Goal: Find specific page/section: Find specific page/section

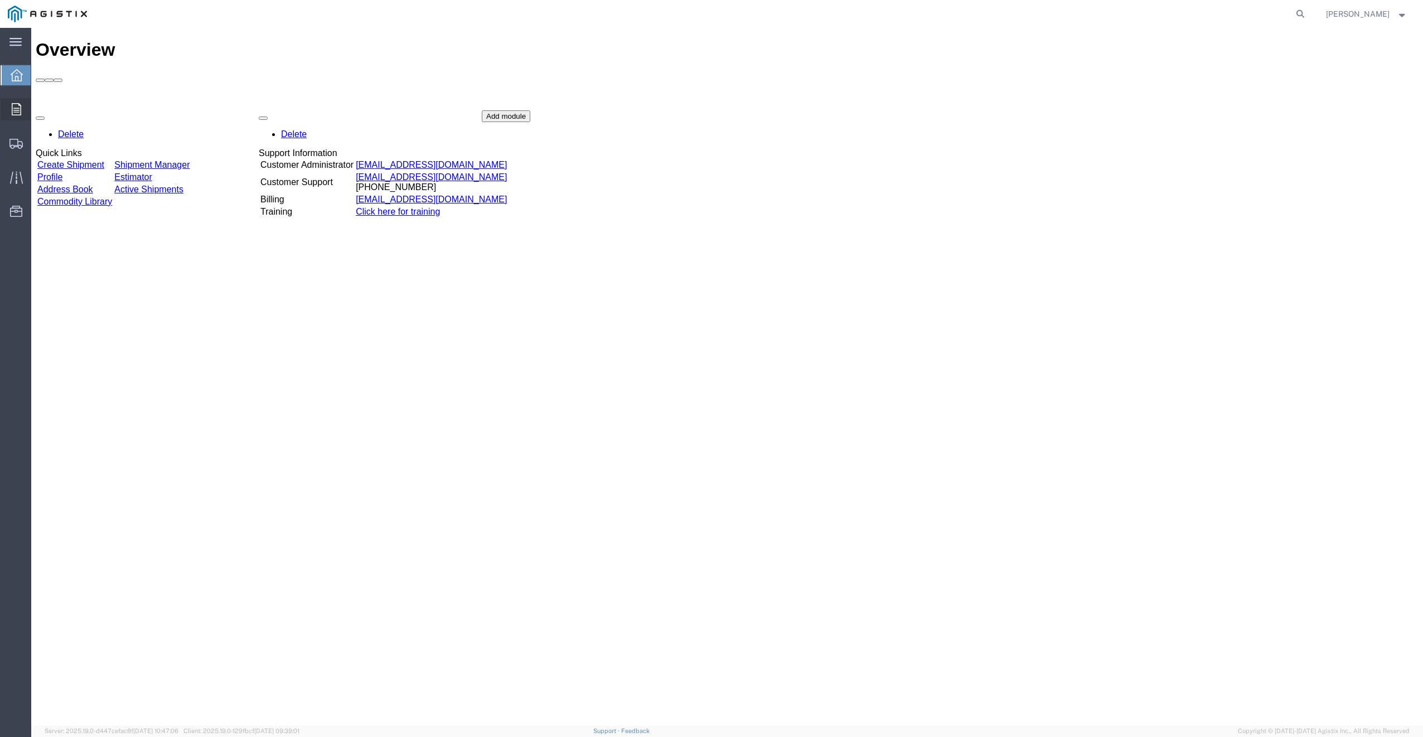
click at [13, 108] on icon at bounding box center [16, 109] width 9 height 12
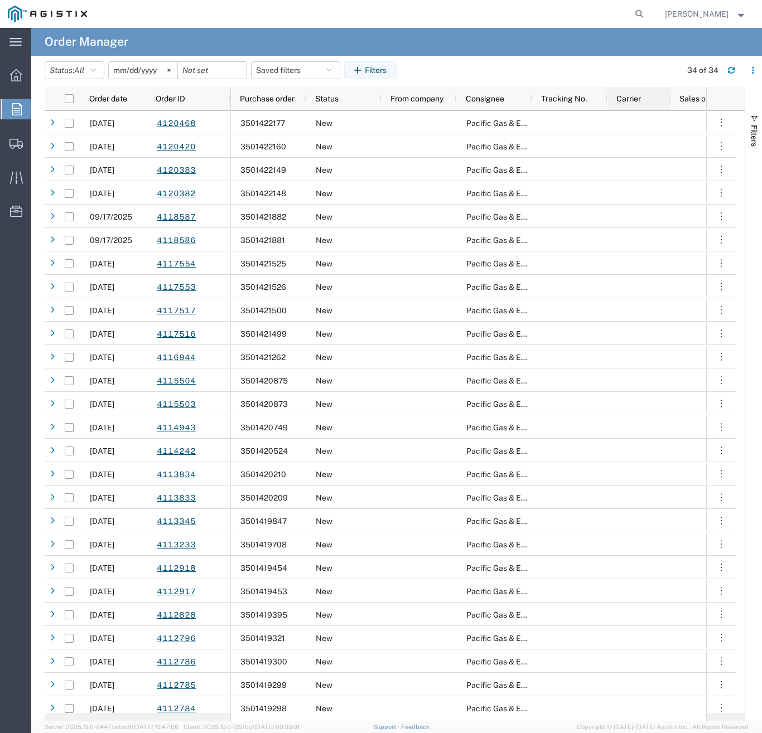
drag, startPoint x: 682, startPoint y: 100, endPoint x: 669, endPoint y: 101, distance: 12.3
click at [669, 101] on div at bounding box center [670, 98] width 4 height 23
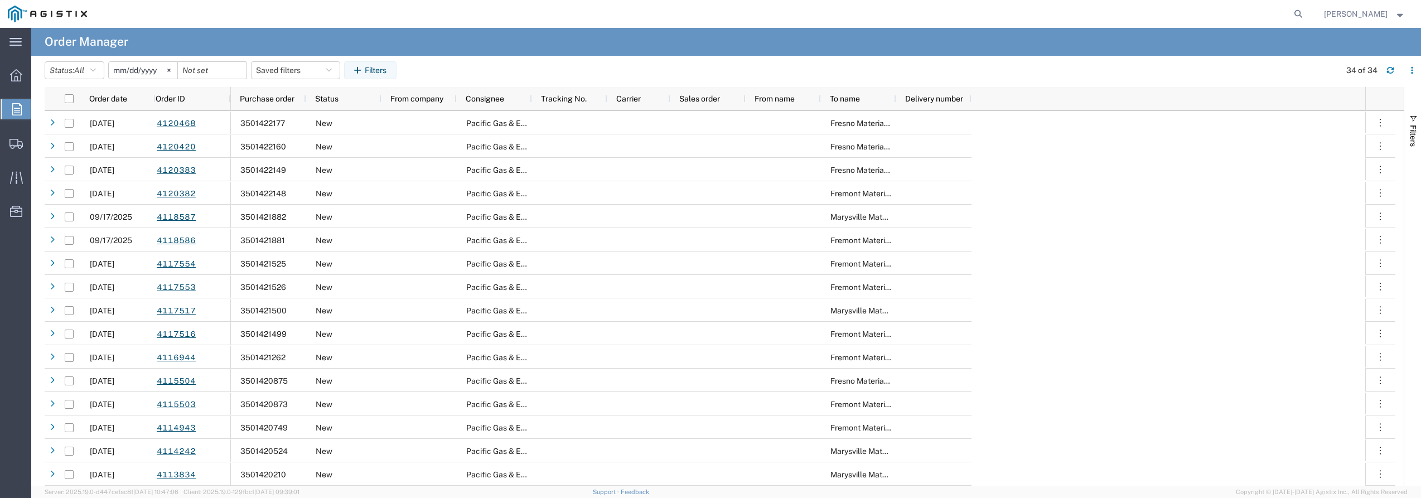
click at [842, 12] on div at bounding box center [701, 14] width 1213 height 28
click at [336, 16] on div at bounding box center [701, 14] width 1213 height 28
